Goal: Find specific page/section: Find specific page/section

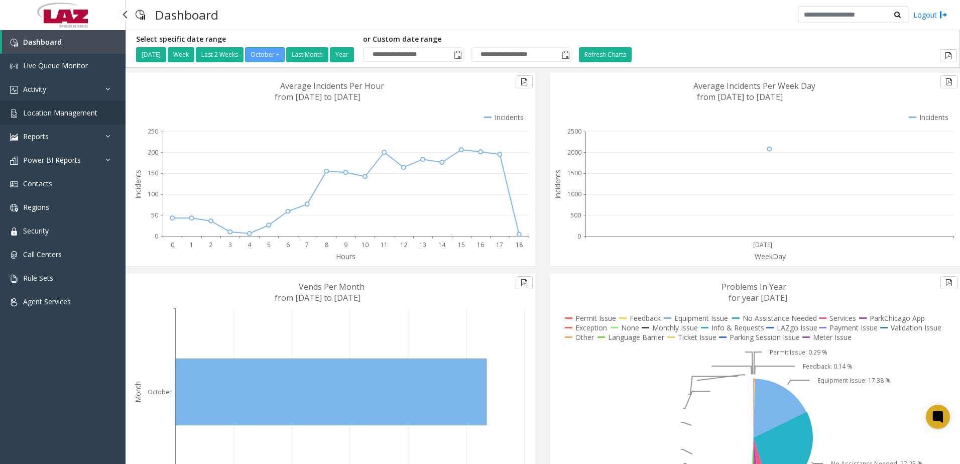
click at [51, 116] on span "Location Management" at bounding box center [60, 113] width 74 height 10
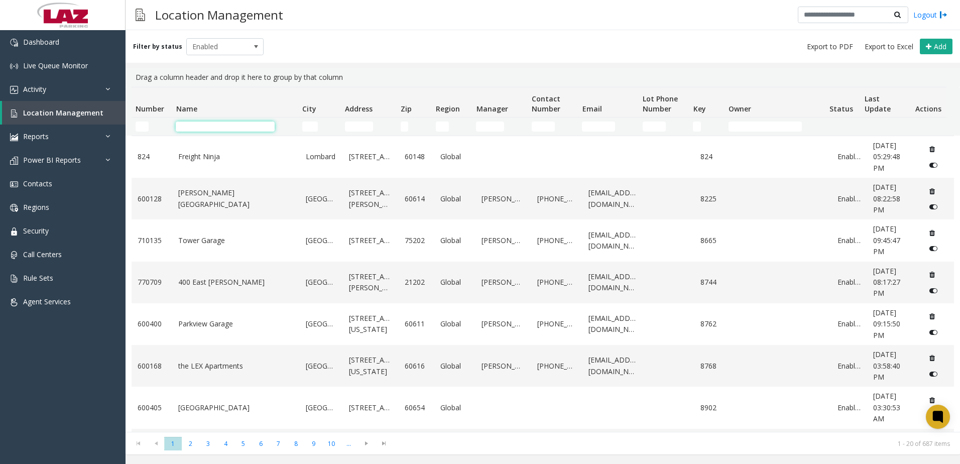
click at [186, 126] on input "Name Filter" at bounding box center [225, 127] width 99 height 10
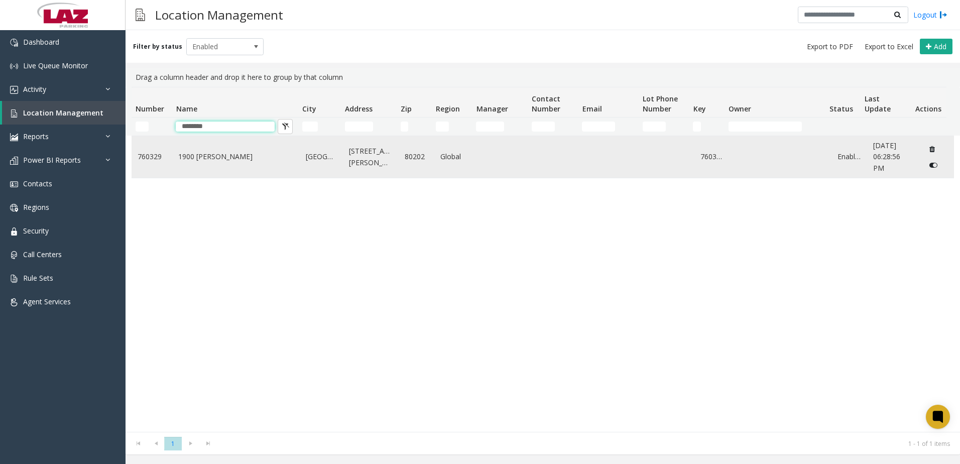
type input "********"
click at [269, 145] on td "1900 [PERSON_NAME]" at bounding box center [236, 157] width 128 height 42
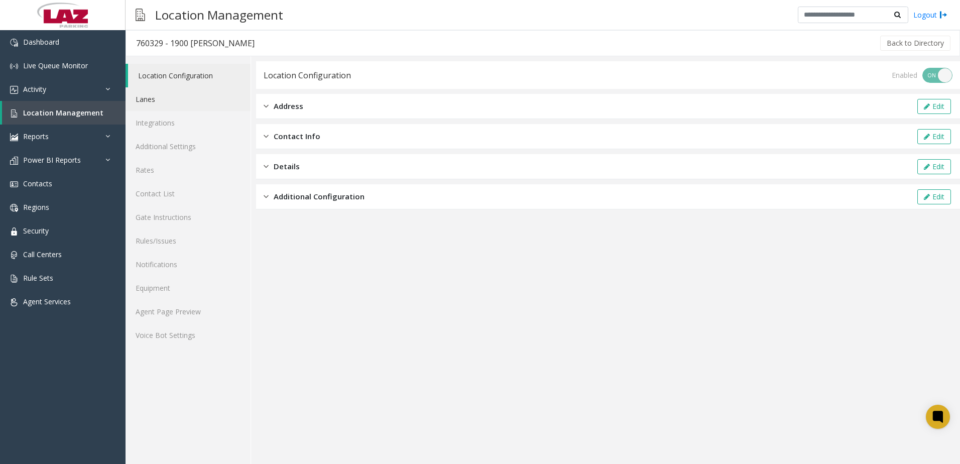
click at [181, 102] on link "Lanes" at bounding box center [188, 99] width 125 height 24
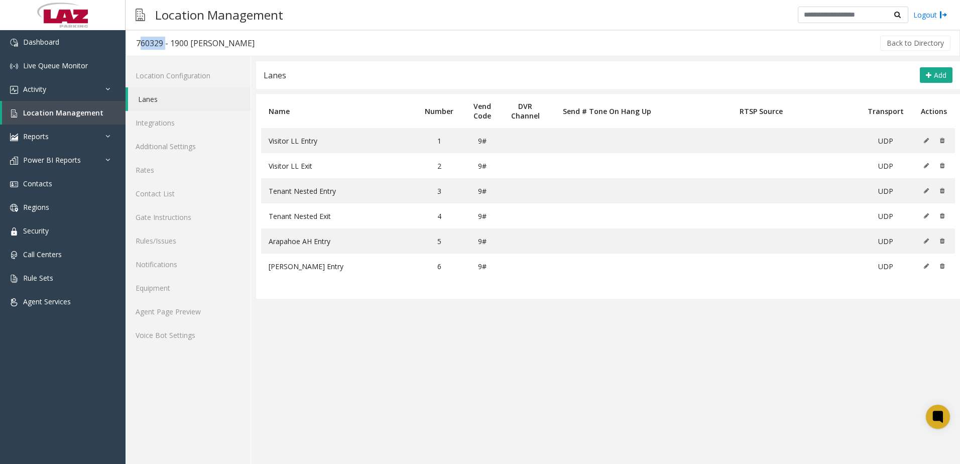
drag, startPoint x: 163, startPoint y: 43, endPoint x: 136, endPoint y: 45, distance: 27.2
click at [136, 45] on h3 "760329 - 1900 [PERSON_NAME]" at bounding box center [195, 43] width 139 height 23
copy div "760329"
click at [195, 83] on link "Location Configuration" at bounding box center [188, 76] width 125 height 24
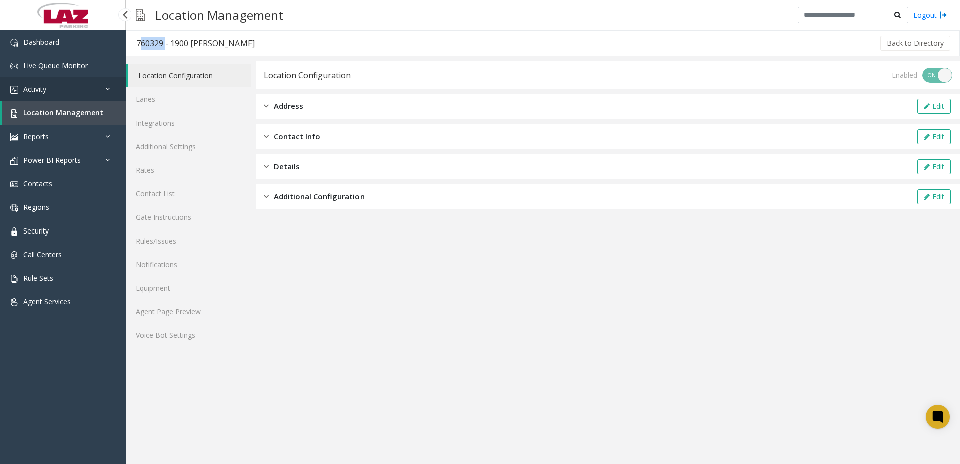
click at [118, 84] on link "Activity" at bounding box center [63, 89] width 126 height 24
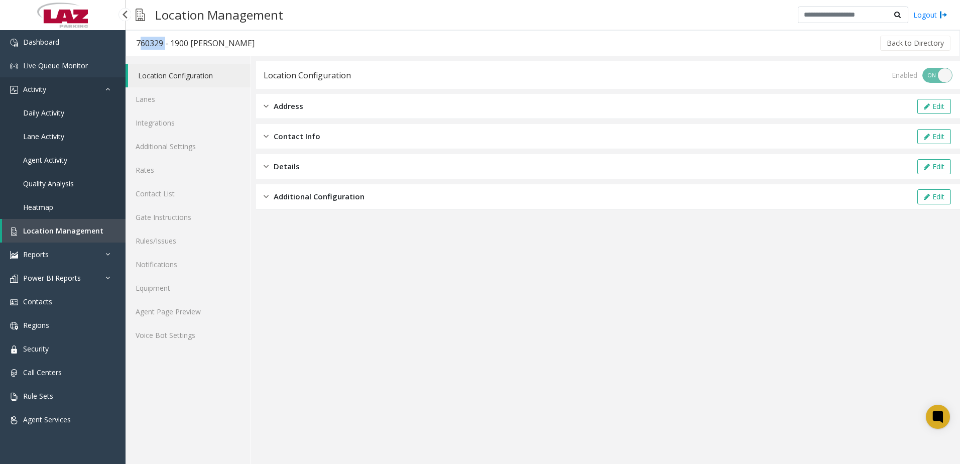
click at [114, 85] on icon at bounding box center [110, 88] width 10 height 7
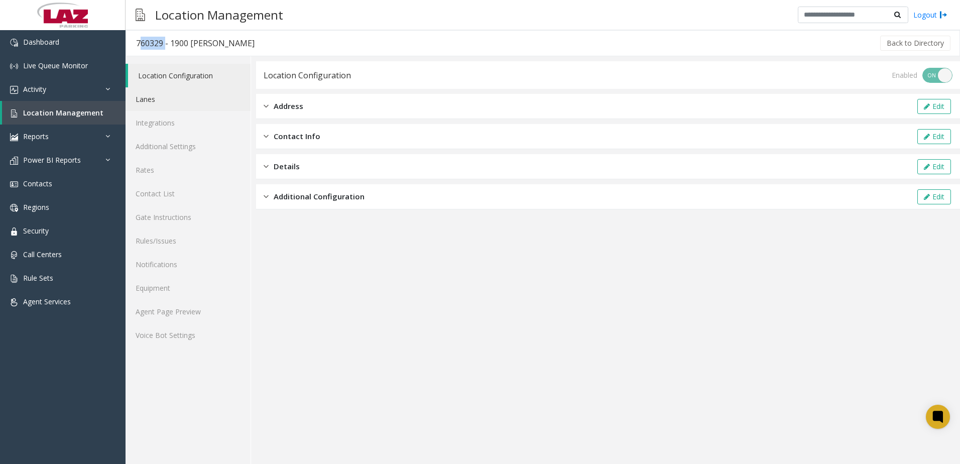
click at [151, 98] on link "Lanes" at bounding box center [188, 99] width 125 height 24
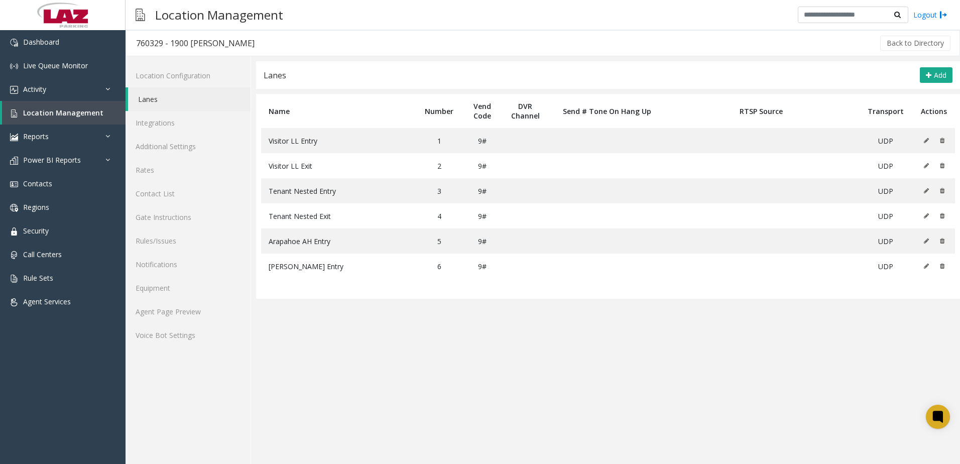
click at [279, 53] on div "Back to Directory" at bounding box center [608, 43] width 687 height 25
